Goal: Go to known website: Access a specific website the user already knows

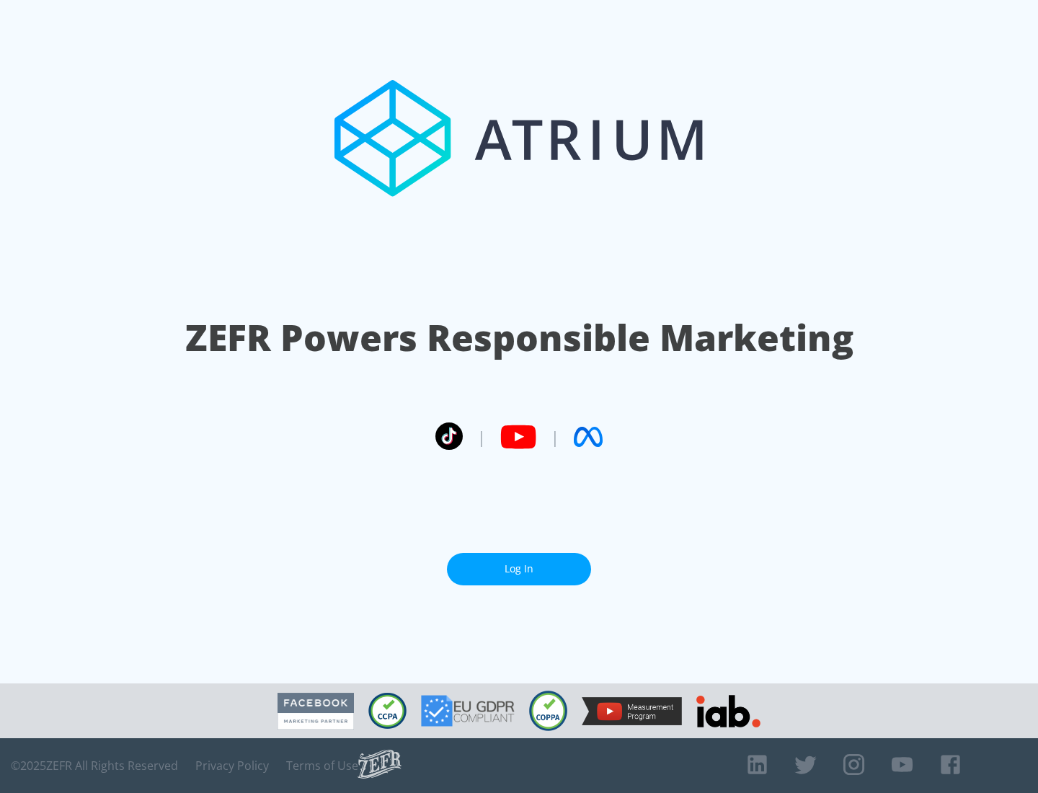
click at [519, 563] on link "Log In" at bounding box center [519, 569] width 144 height 32
